Goal: Task Accomplishment & Management: Complete application form

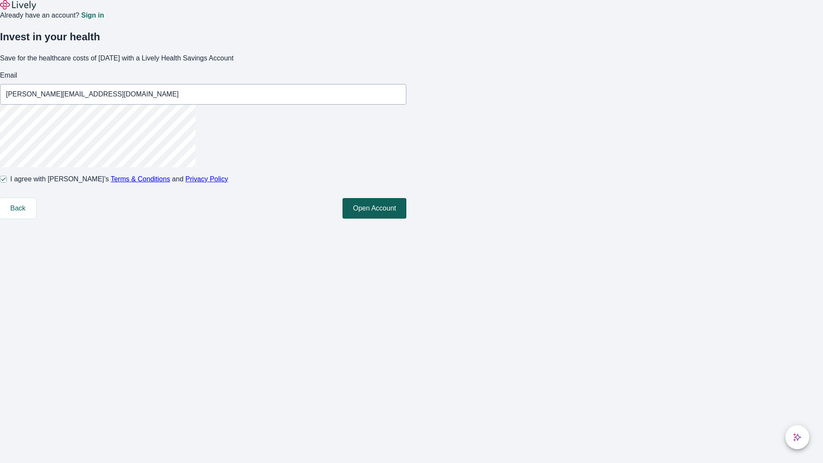
click at [407, 219] on button "Open Account" at bounding box center [375, 208] width 64 height 21
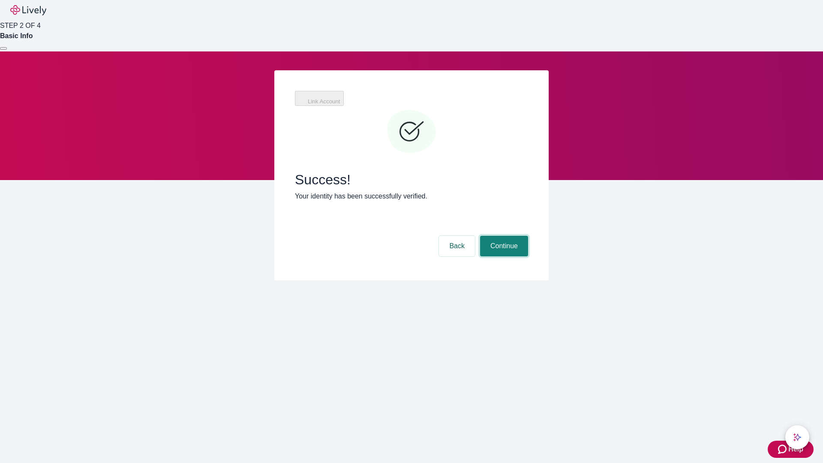
click at [503, 236] on button "Continue" at bounding box center [504, 246] width 48 height 21
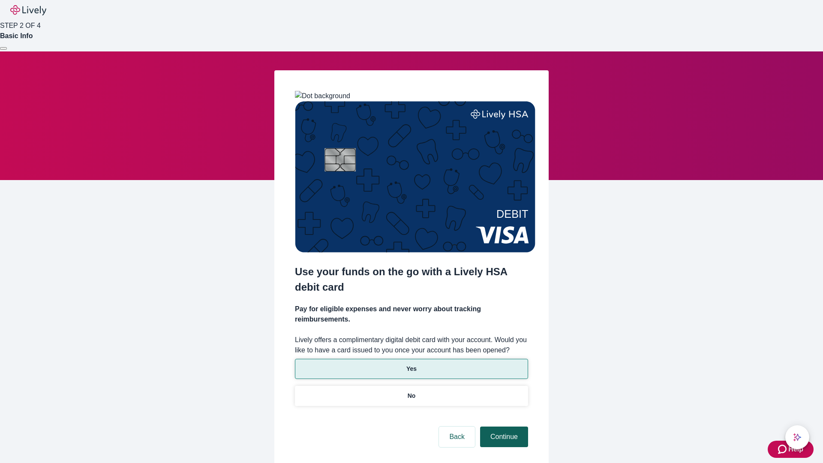
click at [411, 365] on p "Yes" at bounding box center [412, 369] width 10 height 9
click at [503, 427] on button "Continue" at bounding box center [504, 437] width 48 height 21
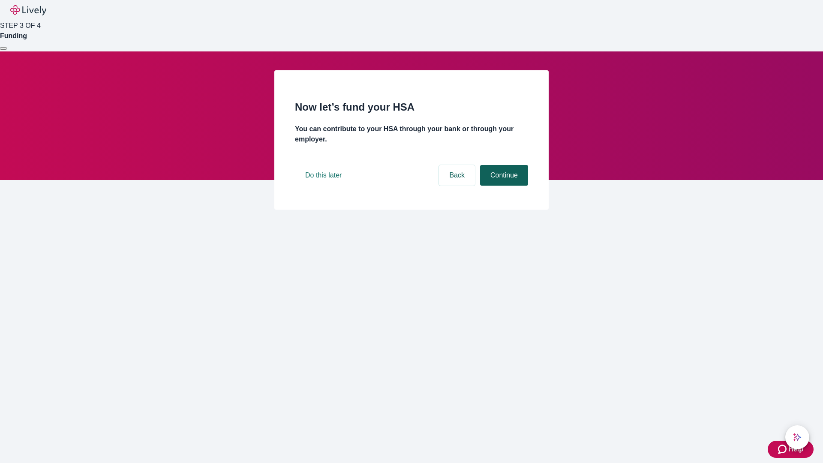
click at [503, 186] on button "Continue" at bounding box center [504, 175] width 48 height 21
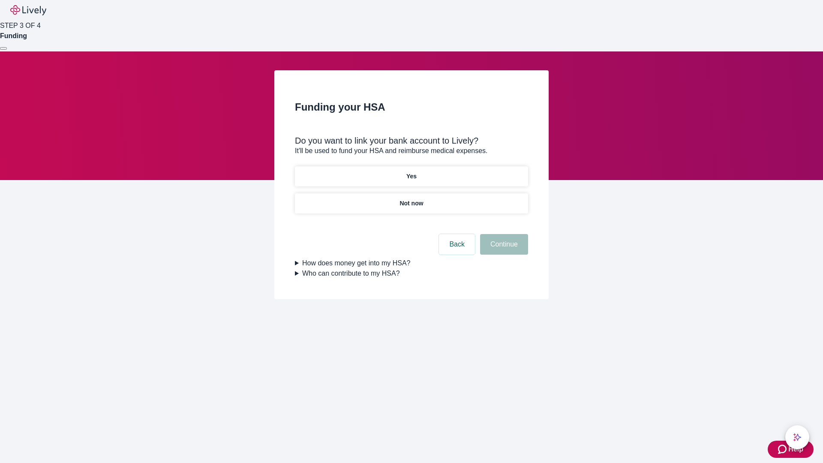
click at [411, 199] on p "Not now" at bounding box center [412, 203] width 24 height 9
click at [503, 250] on button "Continue" at bounding box center [504, 244] width 48 height 21
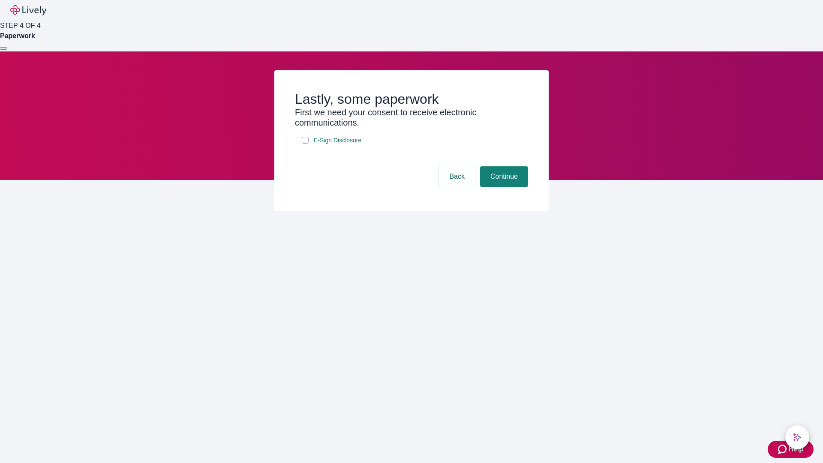
click at [305, 144] on input "E-Sign Disclosure" at bounding box center [305, 140] width 7 height 7
checkbox input "true"
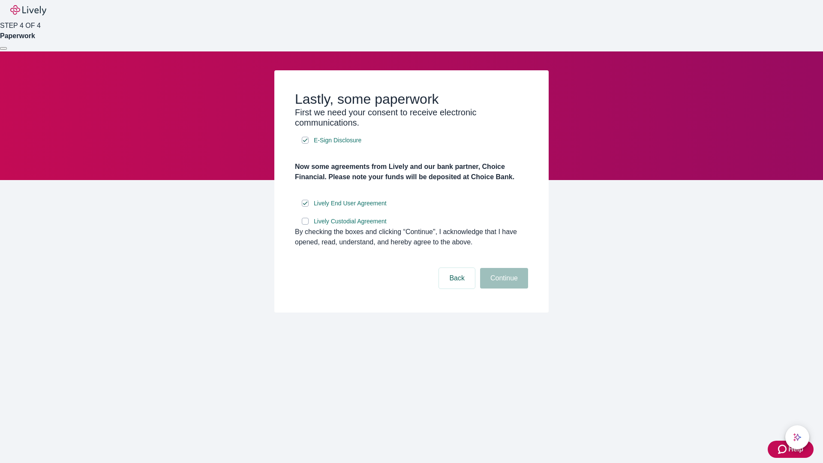
click at [305, 225] on input "Lively Custodial Agreement" at bounding box center [305, 221] width 7 height 7
checkbox input "true"
click at [503, 289] on button "Continue" at bounding box center [504, 278] width 48 height 21
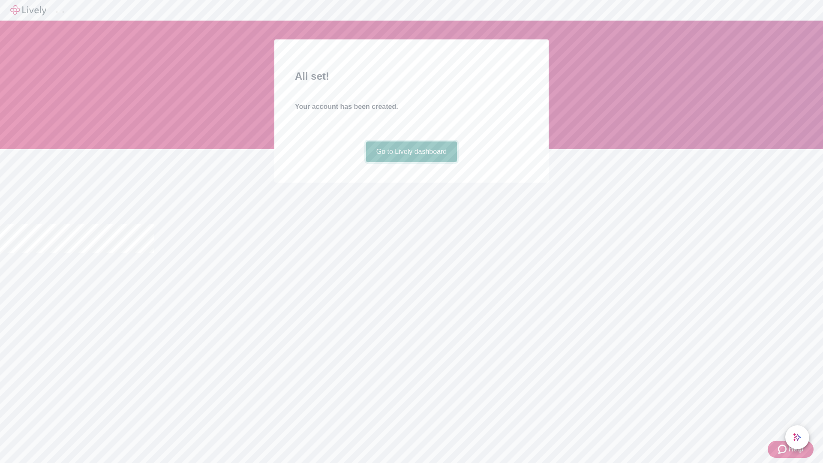
click at [411, 162] on link "Go to Lively dashboard" at bounding box center [411, 152] width 91 height 21
